Goal: Obtain resource: Obtain resource

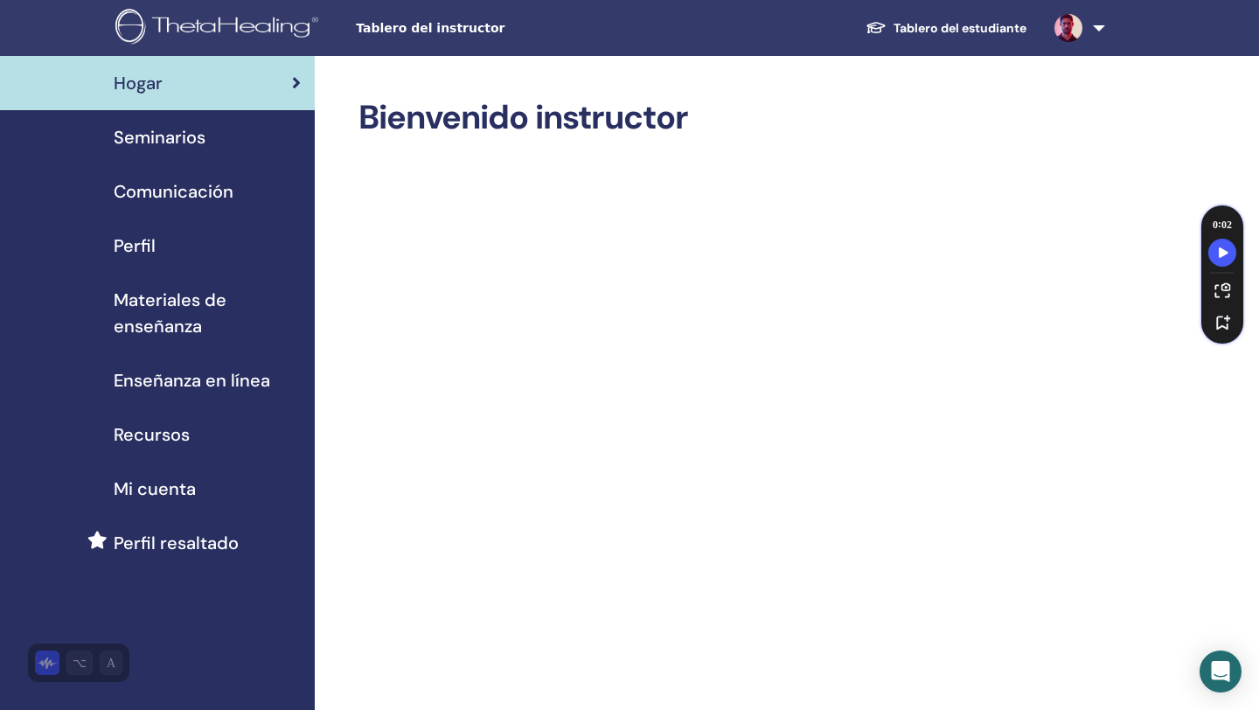
click at [149, 491] on span "Mi cuenta" at bounding box center [155, 489] width 82 height 26
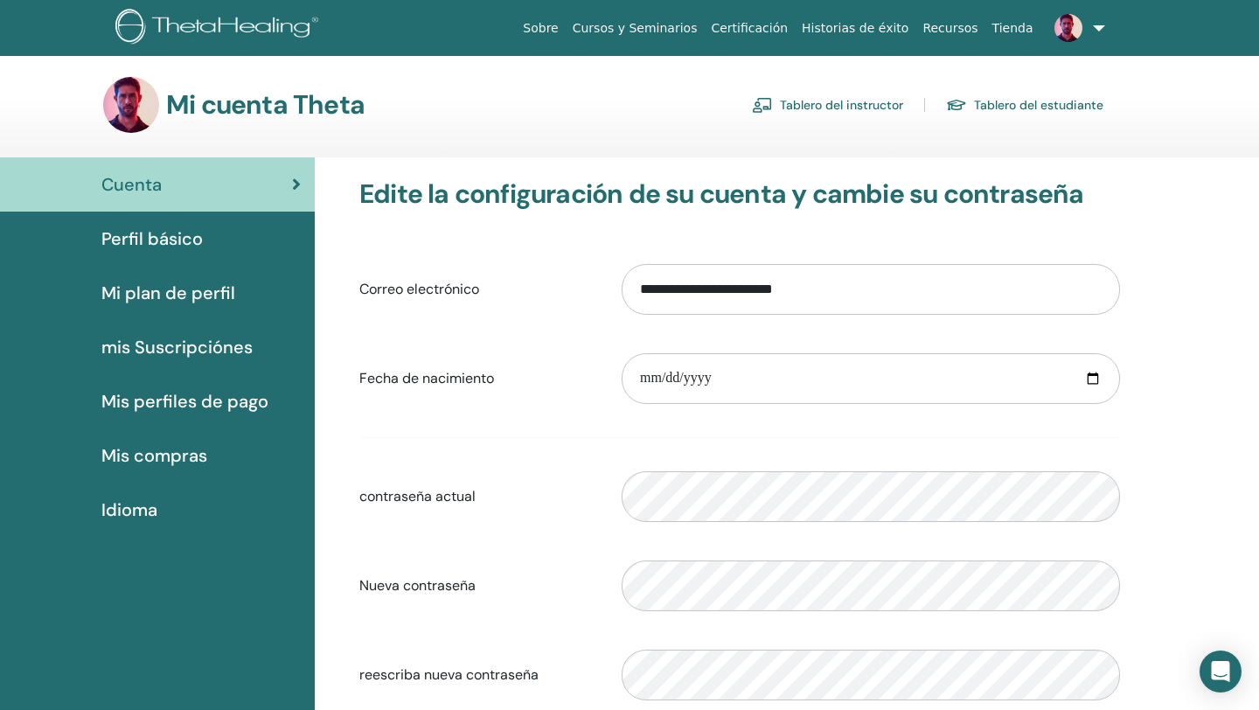
click at [829, 110] on link "Tablero del instructor" at bounding box center [827, 105] width 151 height 28
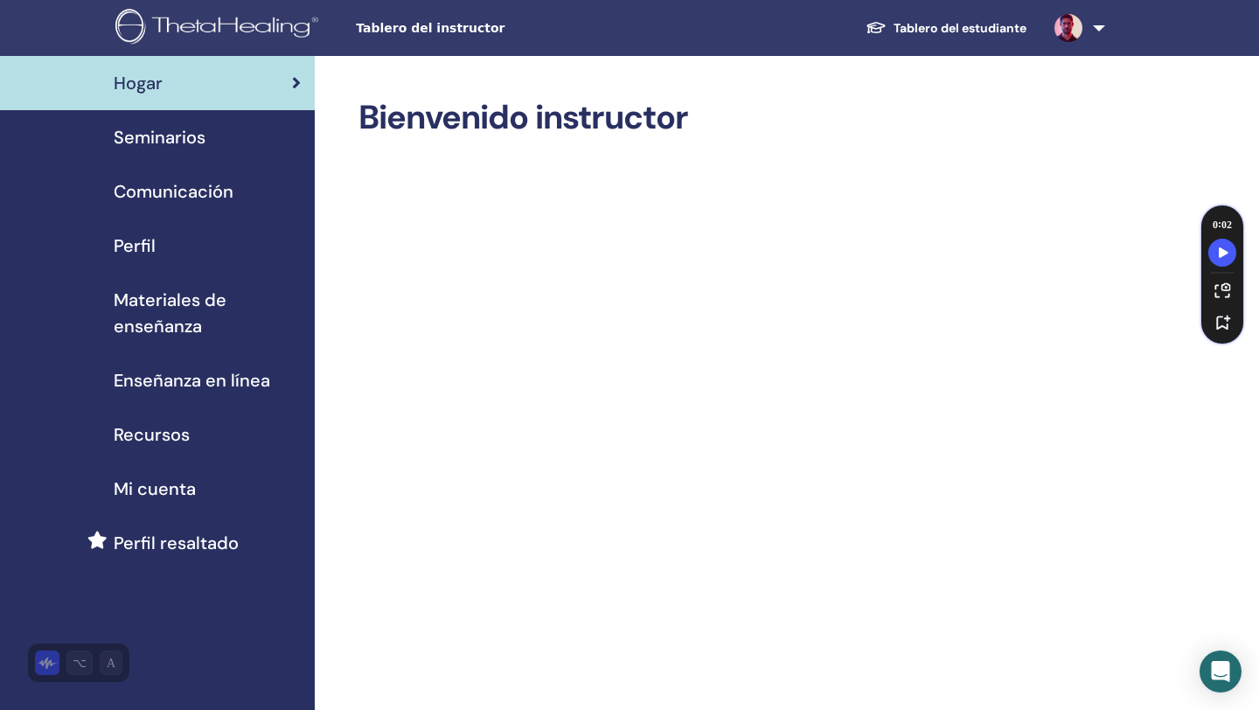
click at [162, 136] on span "Seminarios" at bounding box center [160, 137] width 92 height 26
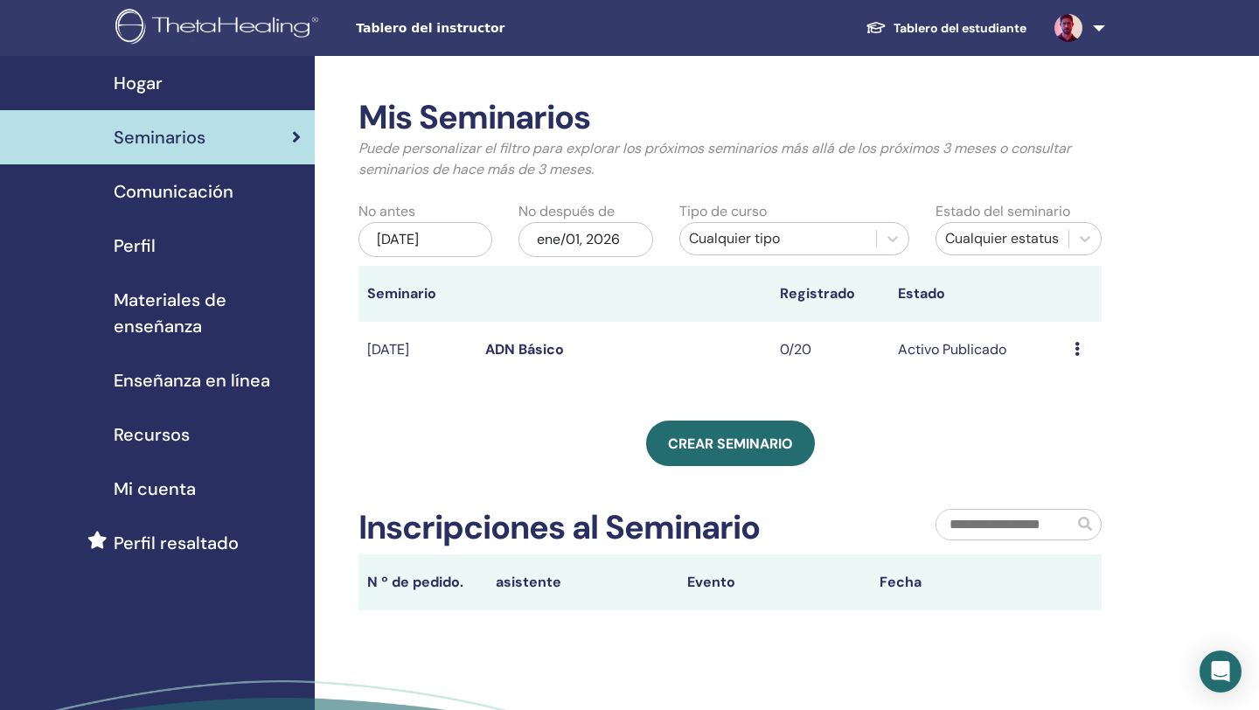
click at [523, 348] on link "ADN Básico" at bounding box center [524, 349] width 79 height 18
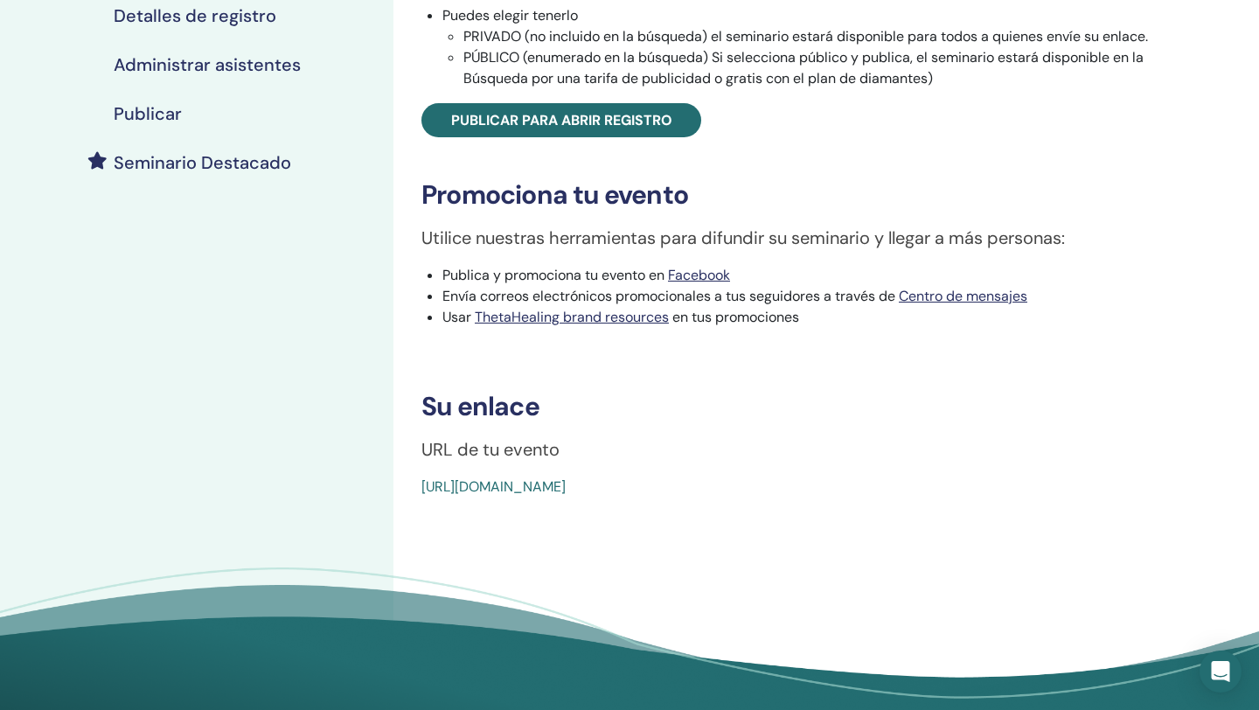
scroll to position [471, 0]
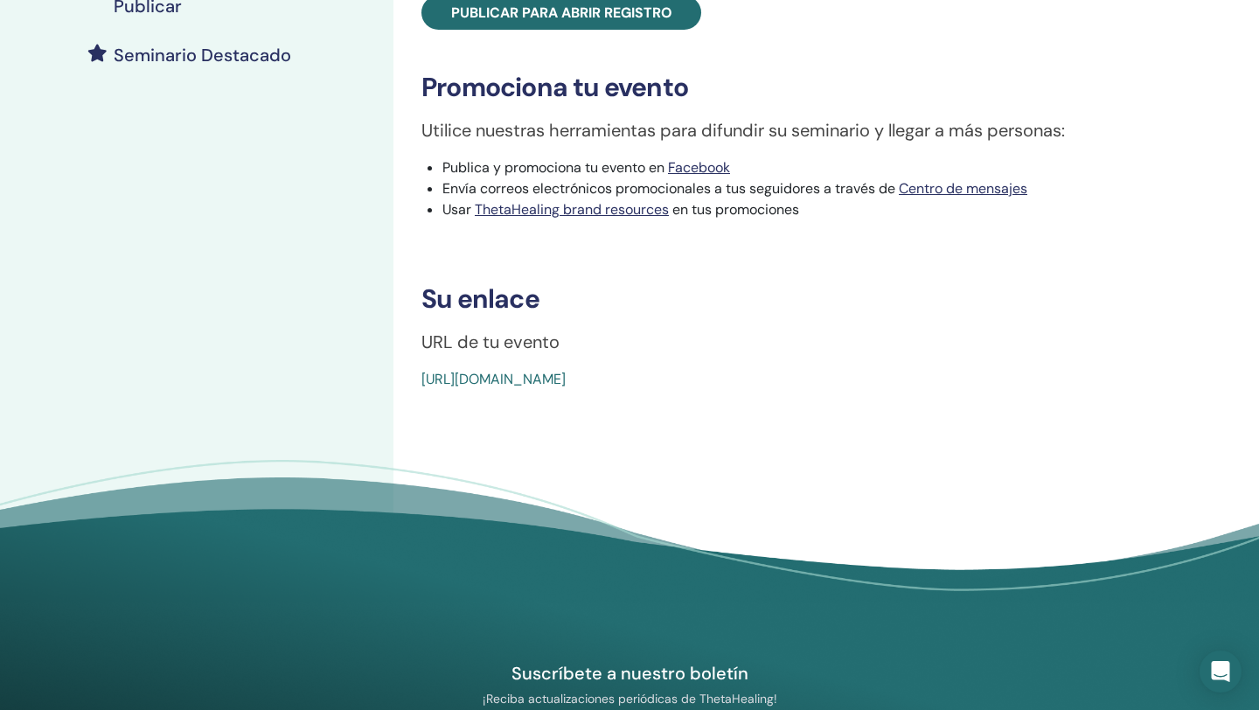
drag, startPoint x: 803, startPoint y: 372, endPoint x: 410, endPoint y: 375, distance: 393.4
click at [410, 375] on div "Basic DNA Tipo de evento En persona Estado del evento Activo Publicado Inscripc…" at bounding box center [813, 8] width 818 height 763
copy link "[URL][DOMAIN_NAME]"
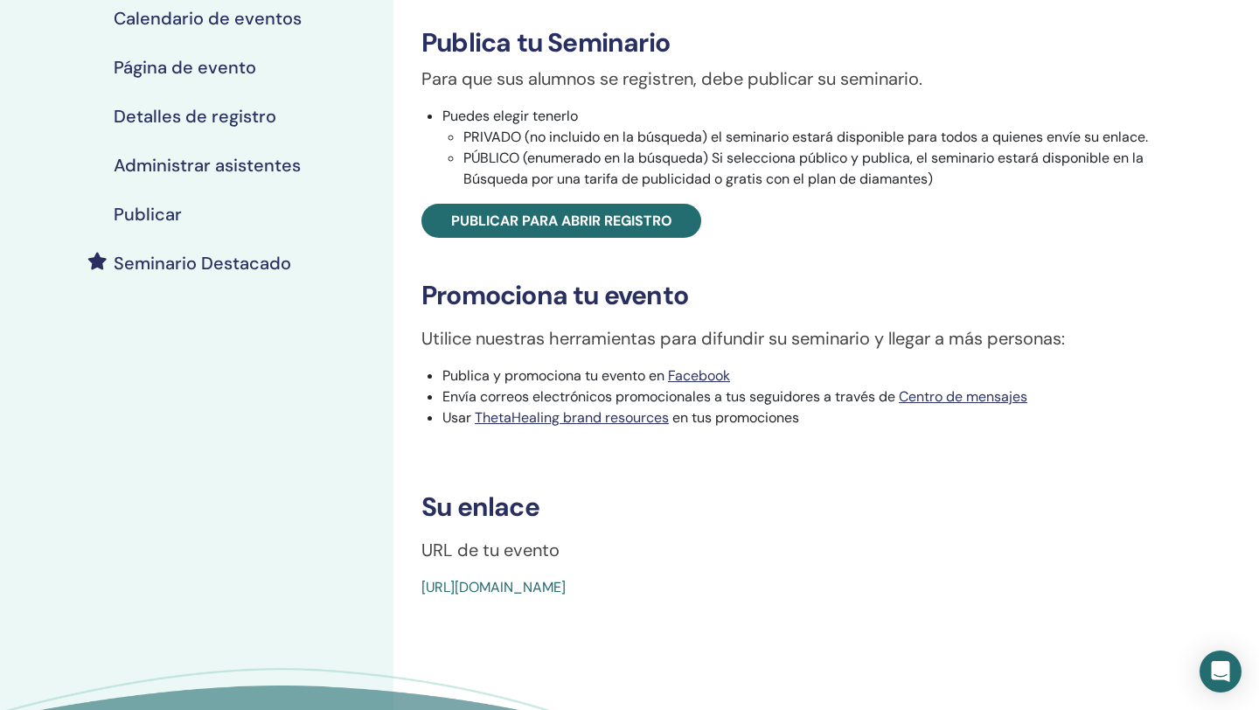
scroll to position [268, 0]
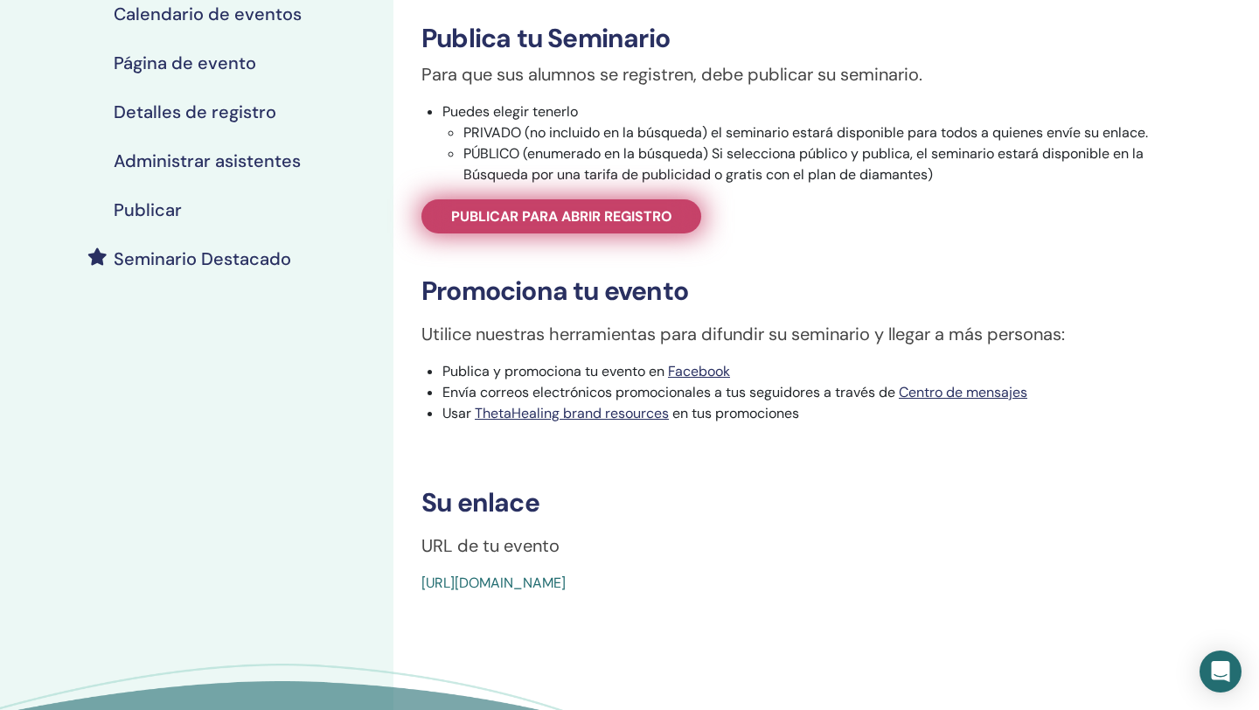
click at [425, 219] on link "Publicar para abrir registro" at bounding box center [561, 216] width 280 height 34
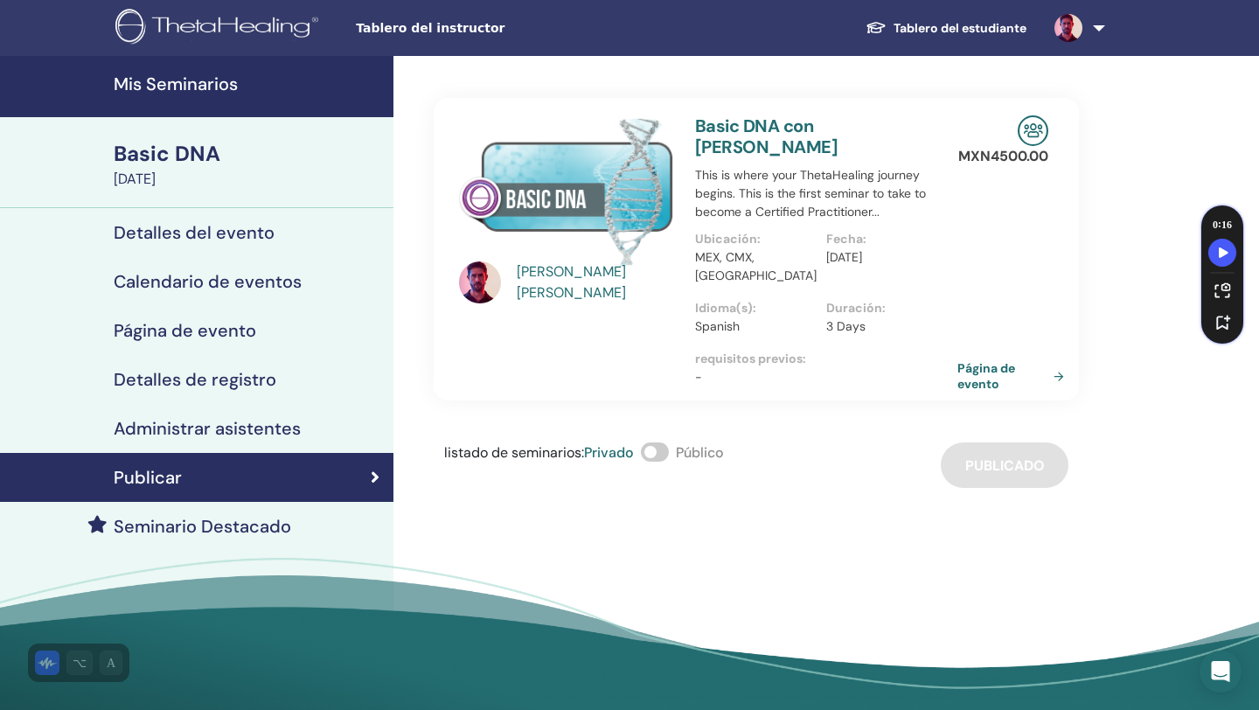
click at [142, 238] on h4 "Detalles del evento" at bounding box center [194, 232] width 161 height 21
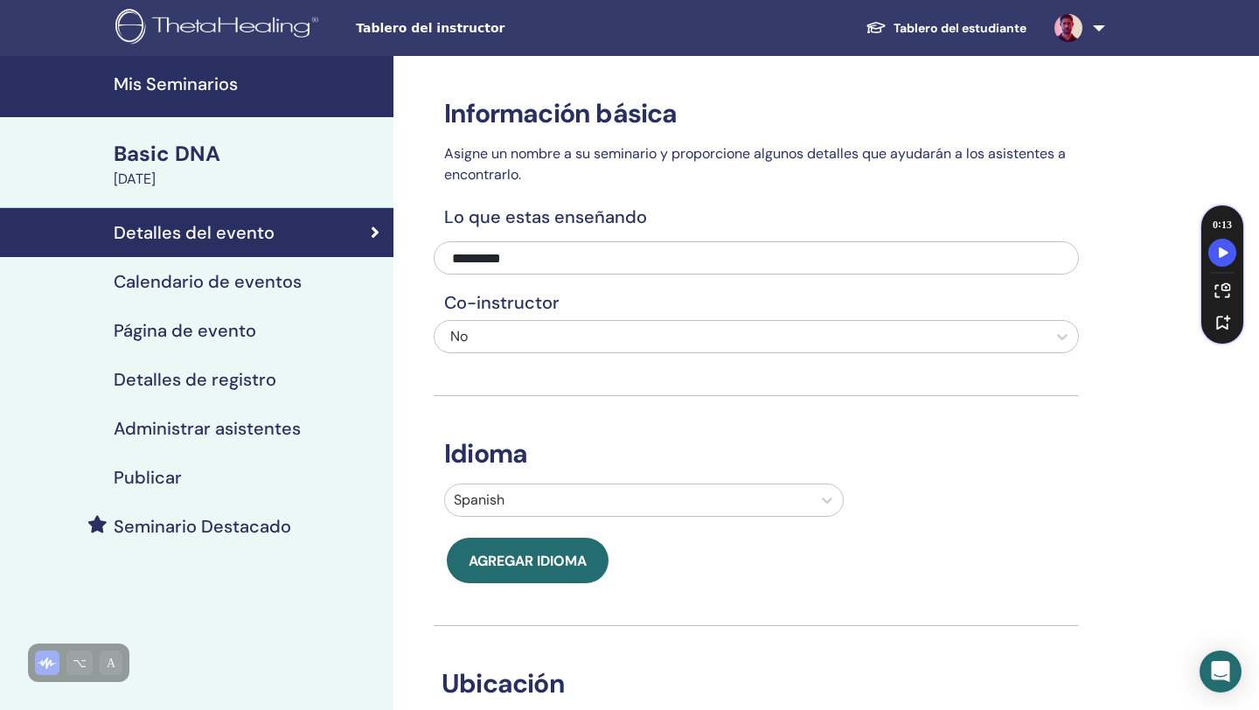
click at [143, 76] on h4 "Mis Seminarios" at bounding box center [248, 83] width 269 height 21
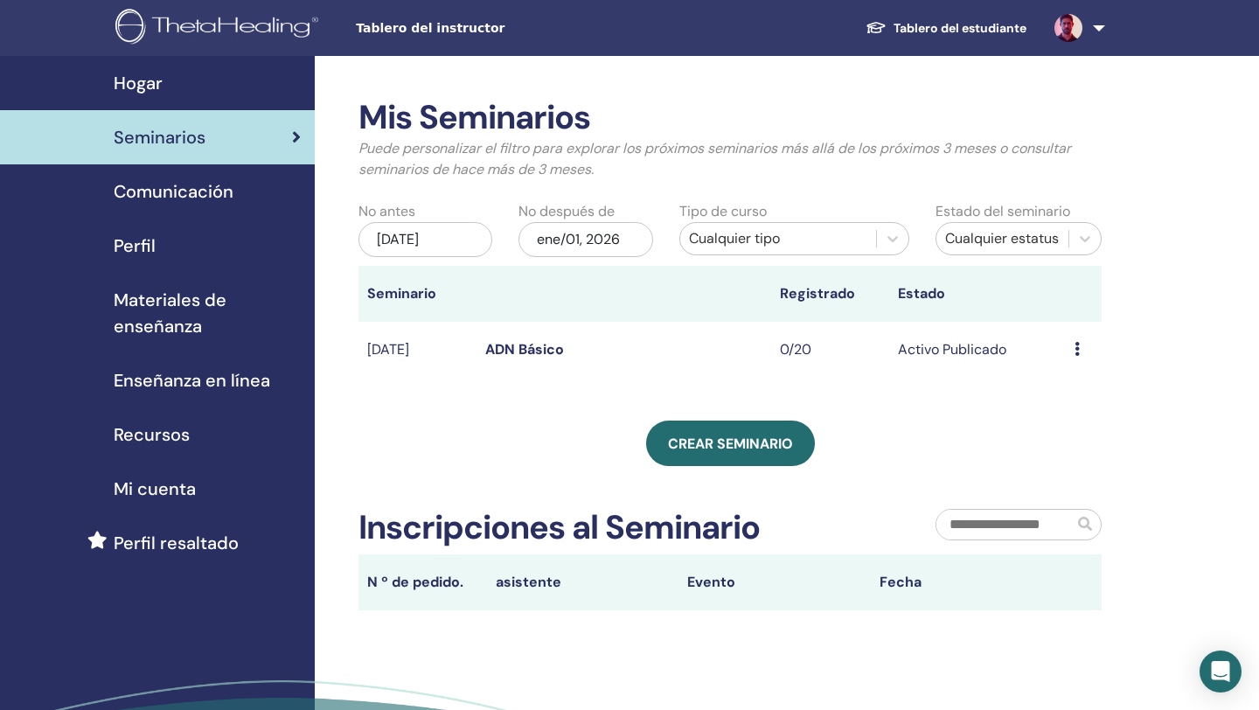
click at [132, 431] on span "Recursos" at bounding box center [152, 434] width 76 height 26
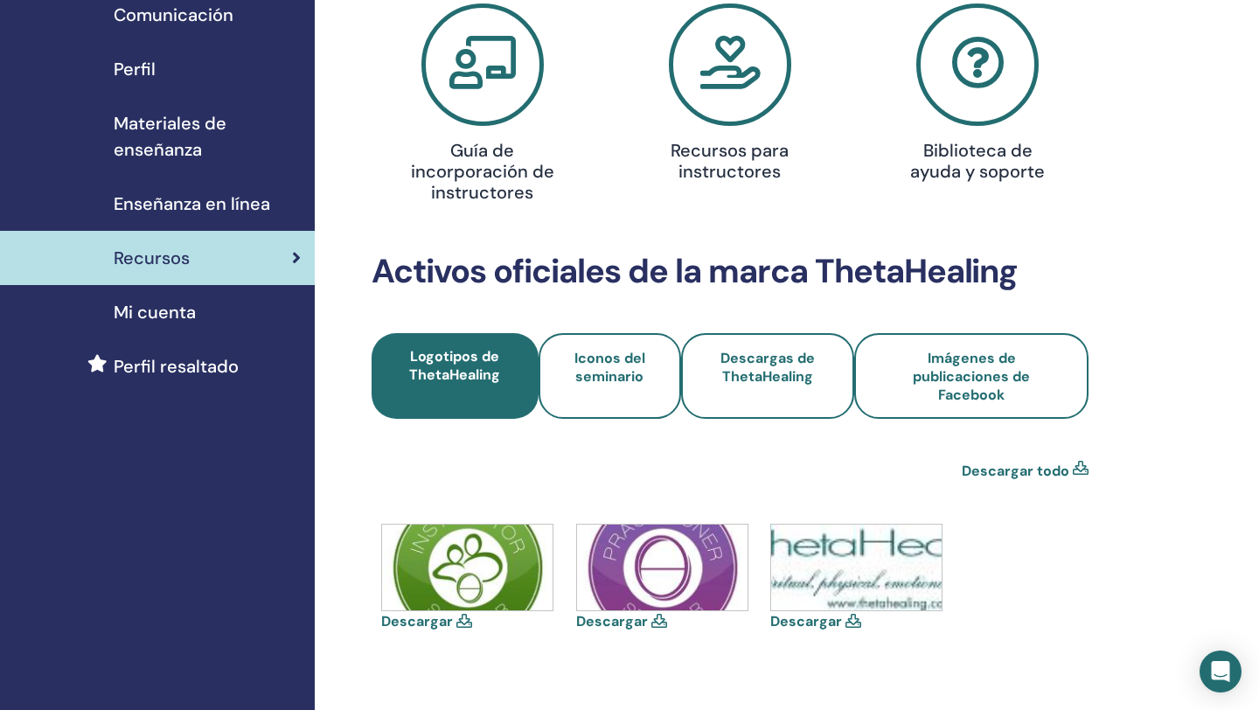
scroll to position [168, 0]
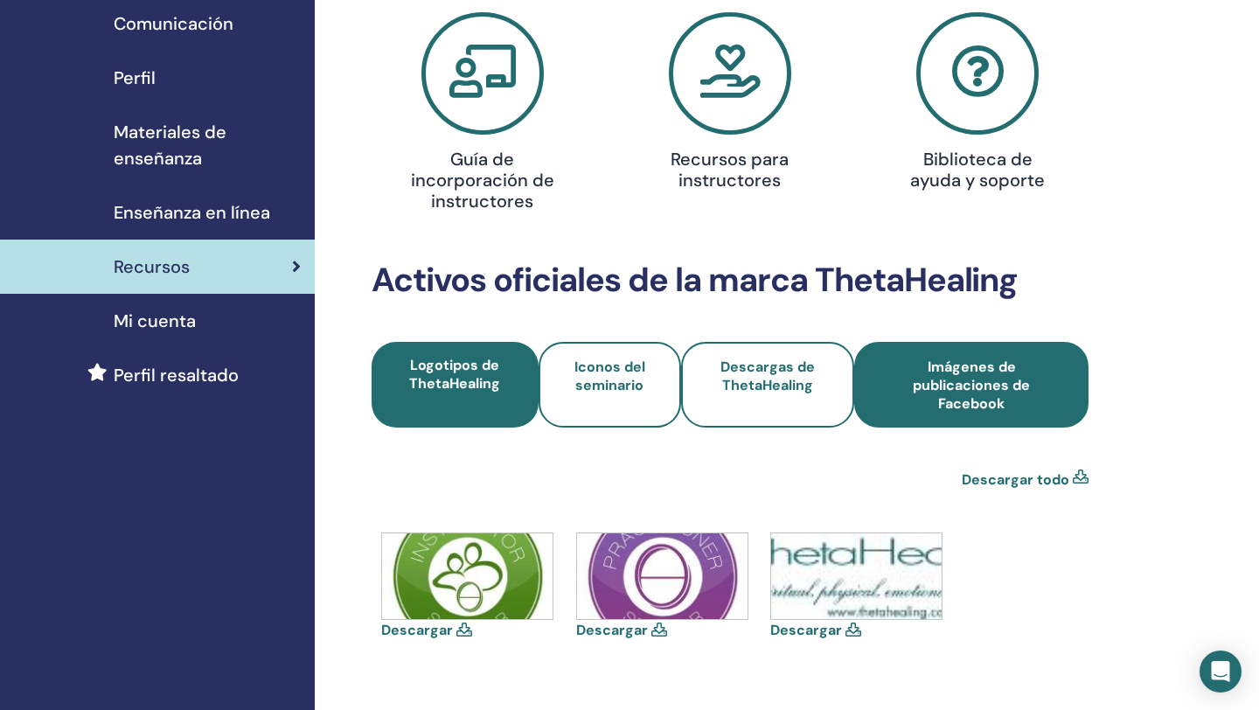
click at [951, 387] on span "Imágenes de publicaciones de Facebook" at bounding box center [971, 385] width 187 height 55
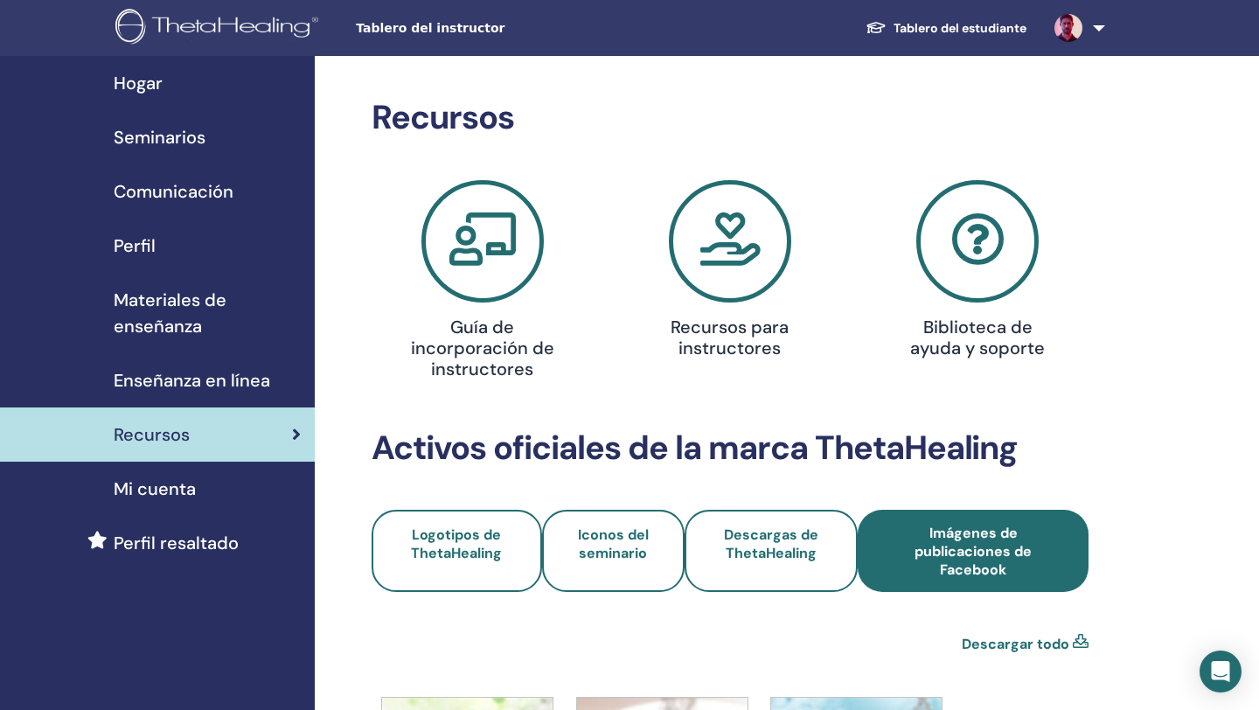
click at [488, 223] on icon at bounding box center [482, 241] width 122 height 122
click at [741, 263] on icon at bounding box center [730, 241] width 122 height 122
click at [966, 263] on icon at bounding box center [977, 241] width 122 height 122
click at [131, 300] on span "Materiales de enseñanza" at bounding box center [207, 313] width 187 height 52
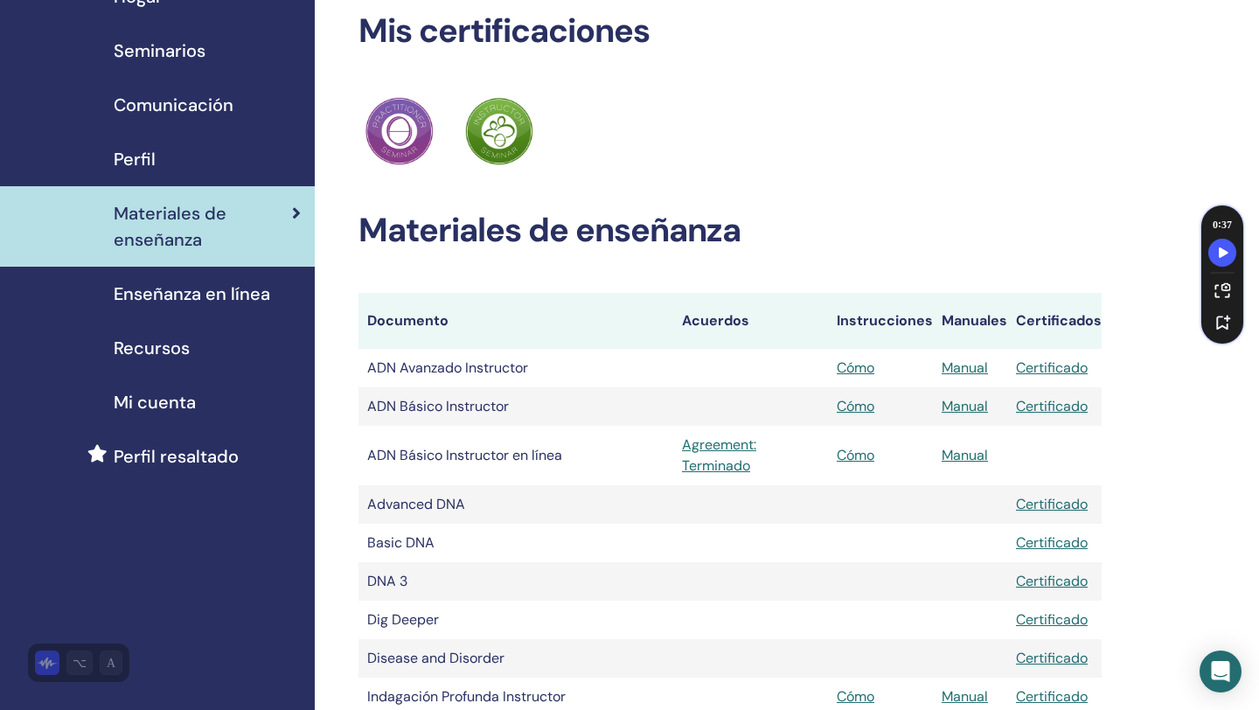
scroll to position [87, 0]
click at [852, 410] on link "Cómo" at bounding box center [856, 405] width 38 height 18
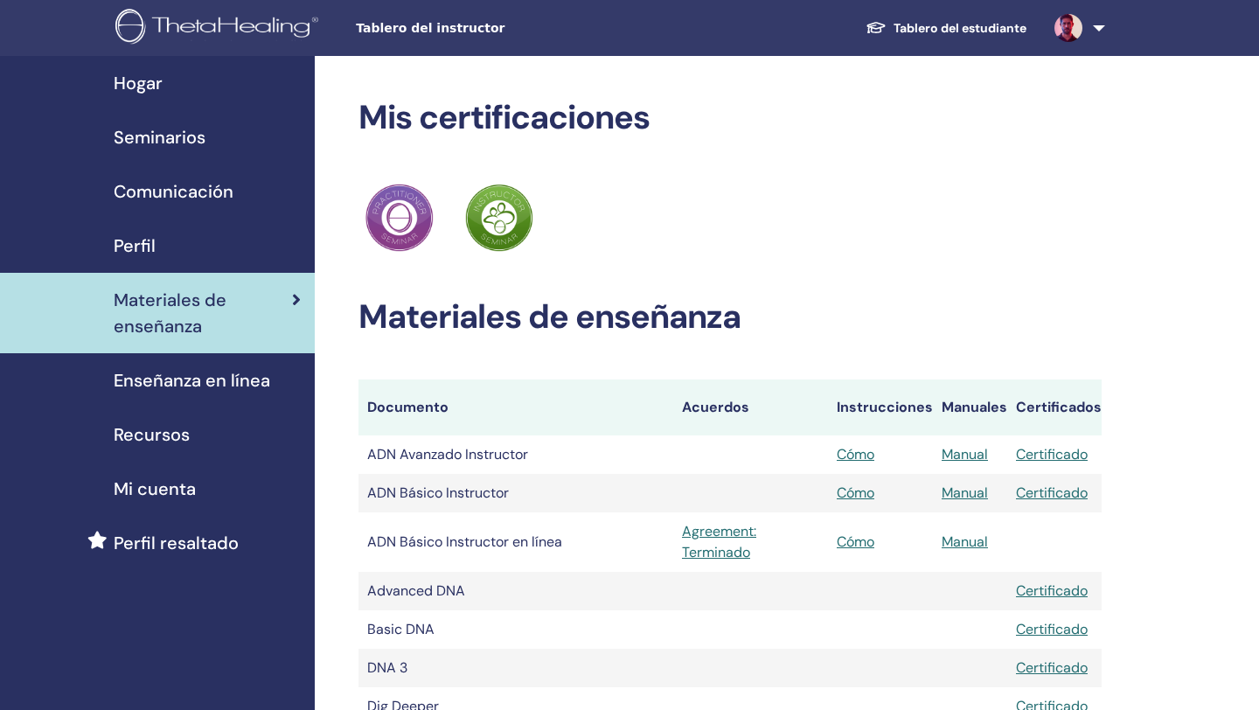
scroll to position [86, 0]
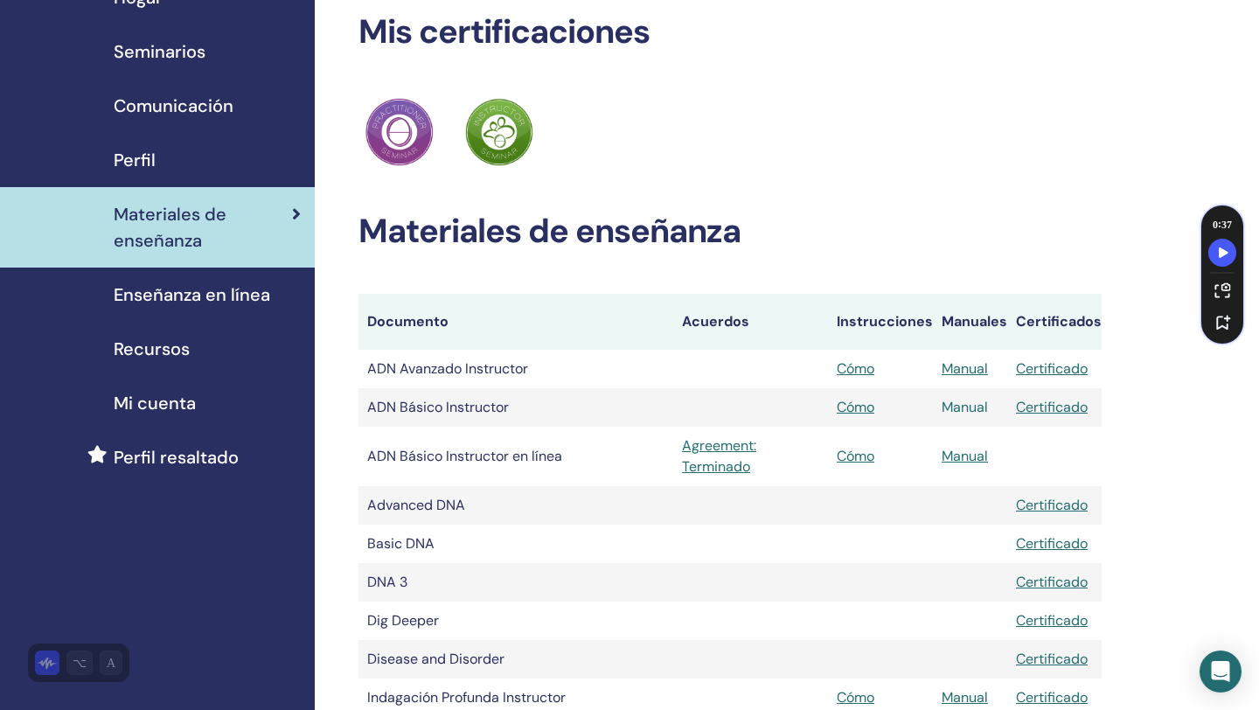
click at [972, 407] on link "Manual" at bounding box center [965, 407] width 46 height 18
